Goal: Information Seeking & Learning: Check status

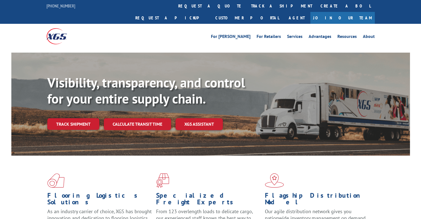
drag, startPoint x: 87, startPoint y: 112, endPoint x: 106, endPoint y: 104, distance: 19.9
click at [87, 118] on link "Track shipment" at bounding box center [73, 124] width 52 height 12
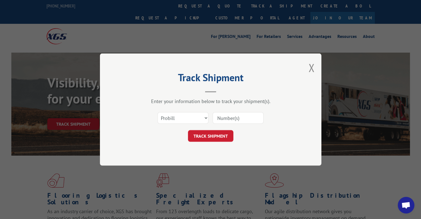
drag, startPoint x: 237, startPoint y: 117, endPoint x: 234, endPoint y: 123, distance: 6.6
click at [237, 117] on input at bounding box center [238, 118] width 51 height 12
paste input "17009377"
type input "17009377"
click at [221, 133] on button "TRACK SHIPMENT" at bounding box center [210, 136] width 45 height 12
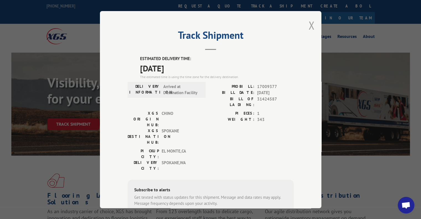
click at [309, 20] on button "Close modal" at bounding box center [311, 25] width 6 height 15
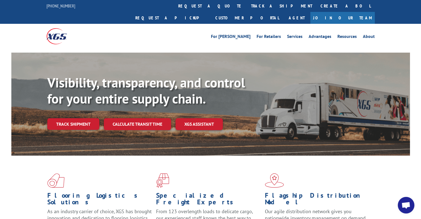
click at [86, 118] on link "Track shipment" at bounding box center [73, 124] width 52 height 12
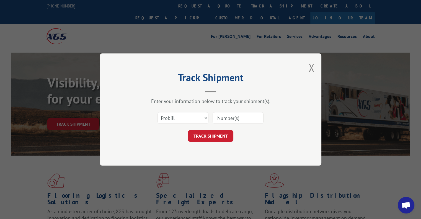
click at [227, 116] on input at bounding box center [238, 118] width 51 height 12
paste input "17496916"
type input "17496916"
click at [220, 133] on button "TRACK SHIPMENT" at bounding box center [210, 136] width 45 height 12
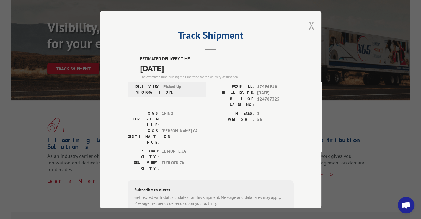
click at [308, 24] on button "Close modal" at bounding box center [311, 25] width 6 height 15
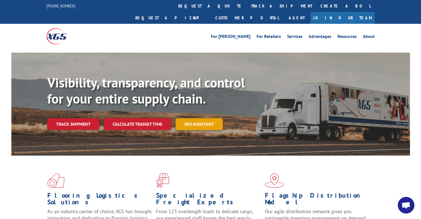
click at [218, 118] on link "XGS ASSISTANT" at bounding box center [199, 124] width 47 height 12
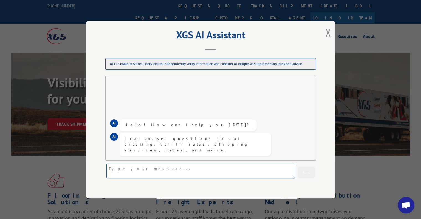
paste textarea "17496916"
type textarea "17496916"
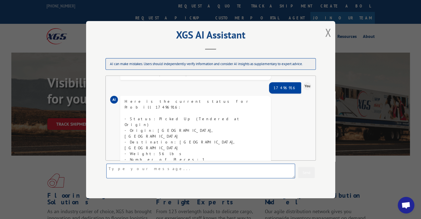
scroll to position [48, 0]
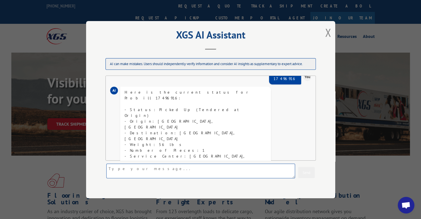
click at [226, 166] on textarea at bounding box center [200, 170] width 189 height 15
